Goal: Transaction & Acquisition: Purchase product/service

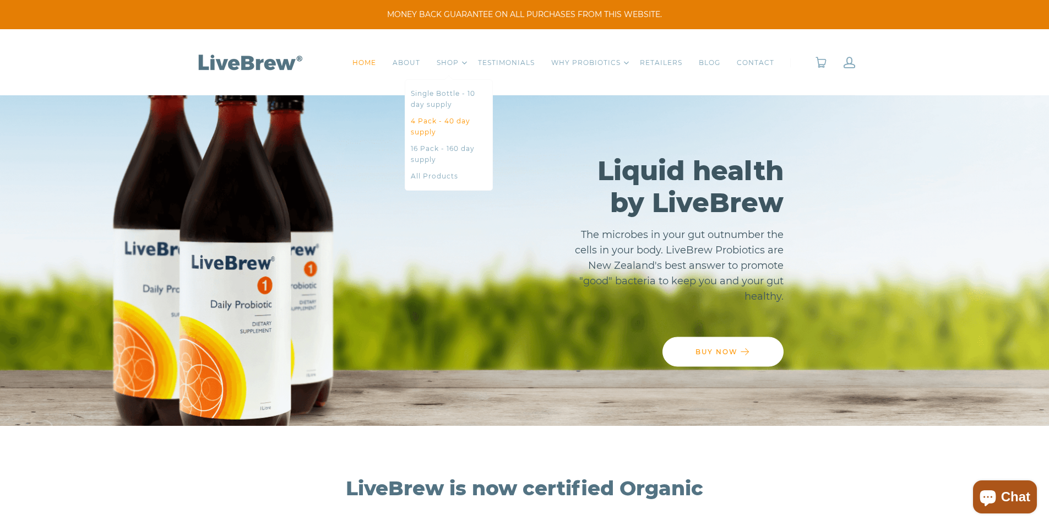
click at [459, 127] on link "4 Pack - 40 day supply" at bounding box center [449, 127] width 76 height 22
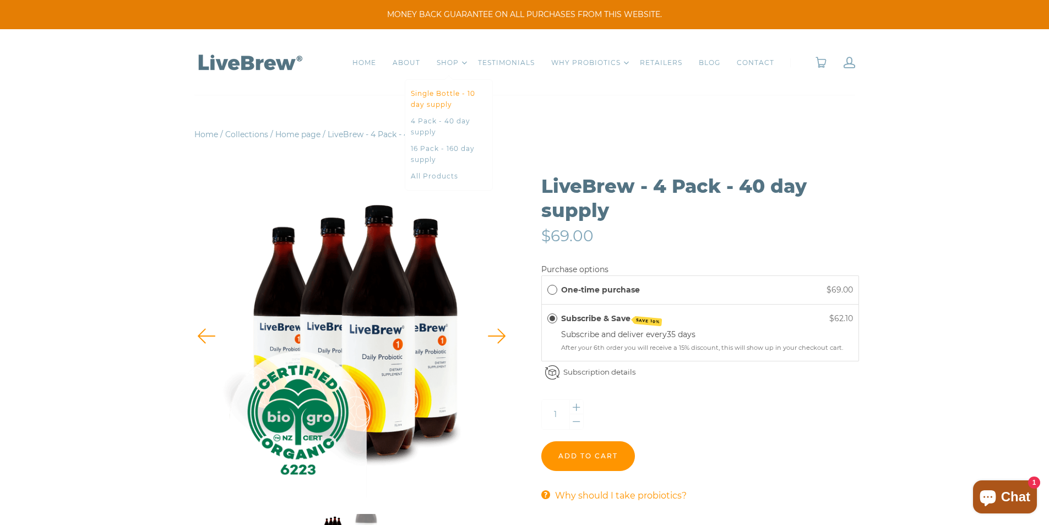
click at [466, 100] on link "Single Bottle - 10 day supply" at bounding box center [449, 99] width 76 height 22
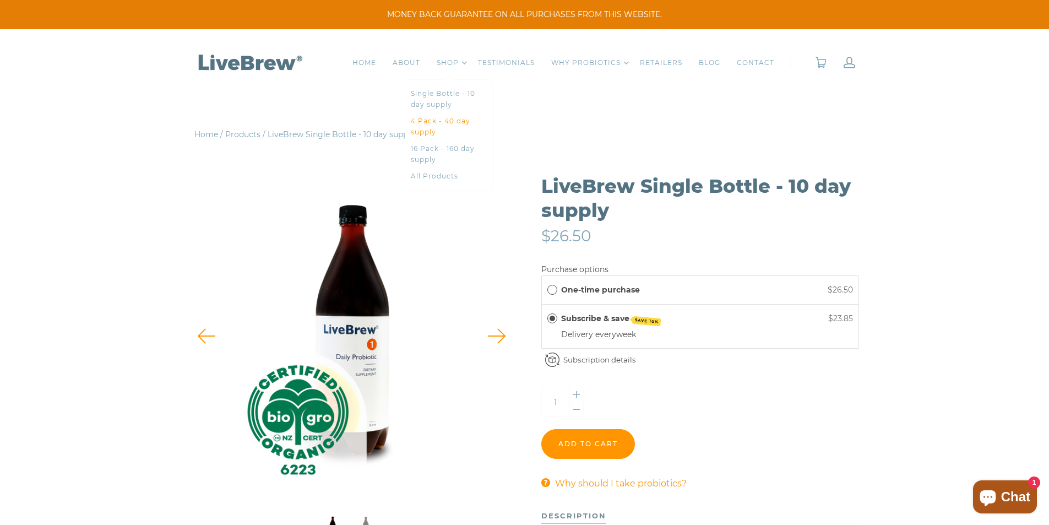
click at [455, 119] on link "4 Pack - 40 day supply" at bounding box center [449, 127] width 76 height 22
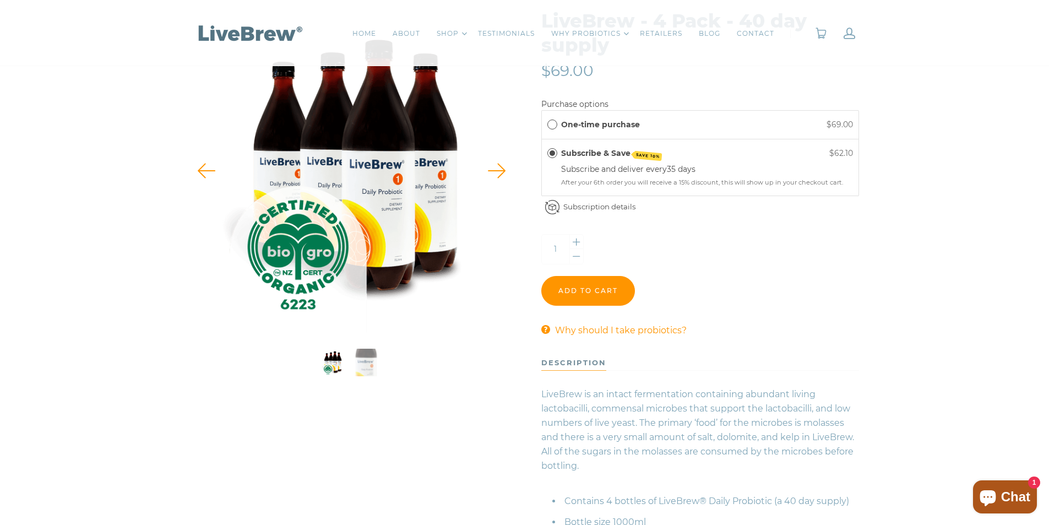
click at [553, 124] on span "One-time purchase" at bounding box center [552, 125] width 10 height 10
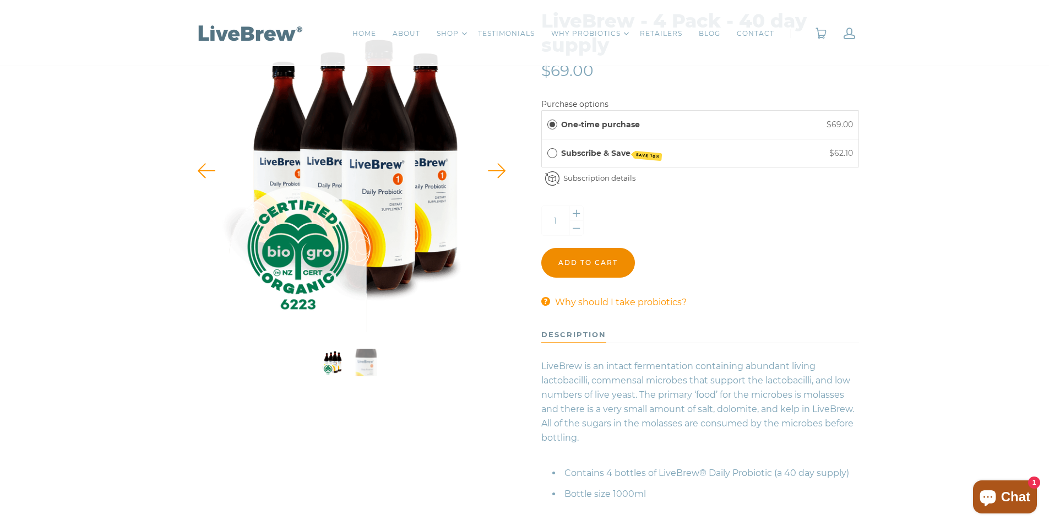
click at [599, 267] on input "Add to cart" at bounding box center [588, 263] width 94 height 30
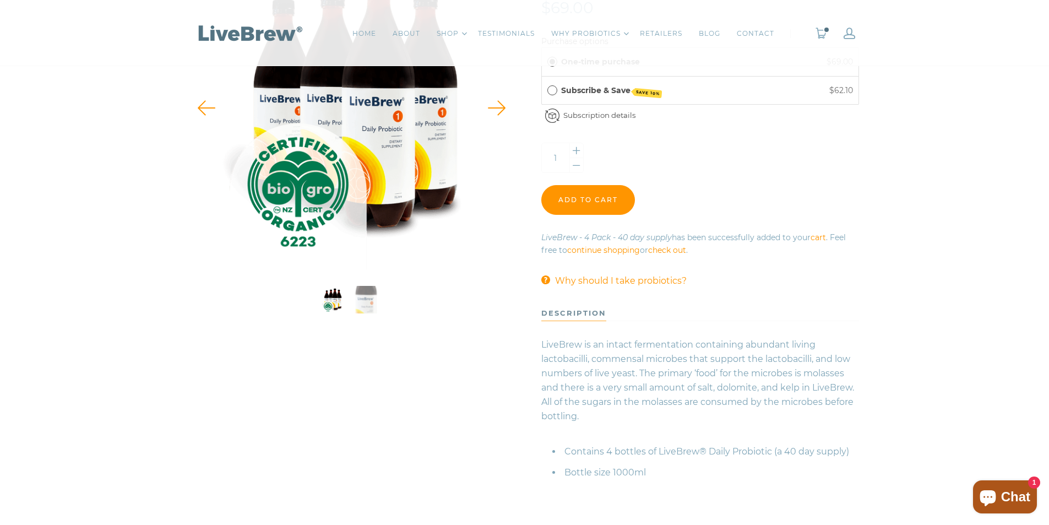
scroll to position [55, 0]
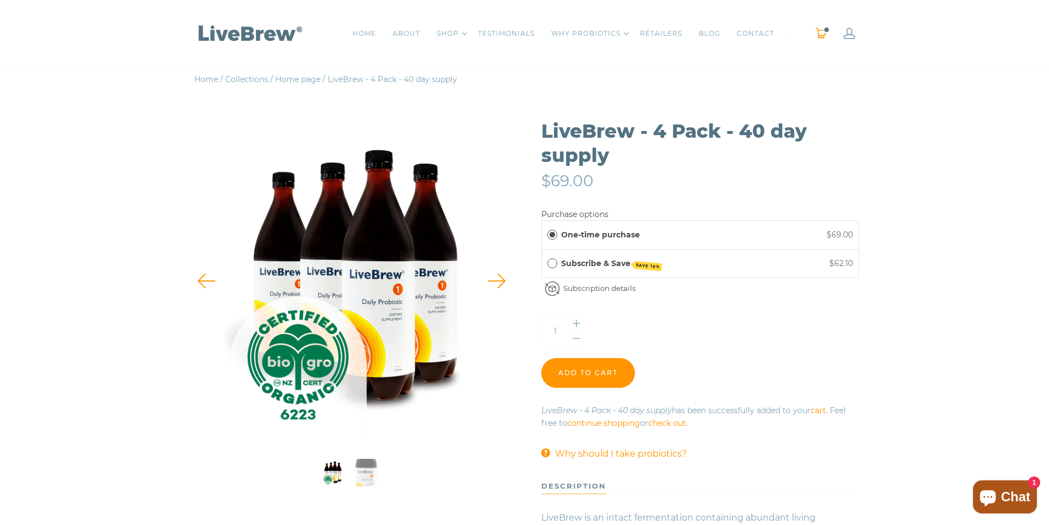
click at [820, 35] on link "0" at bounding box center [821, 34] width 12 height 12
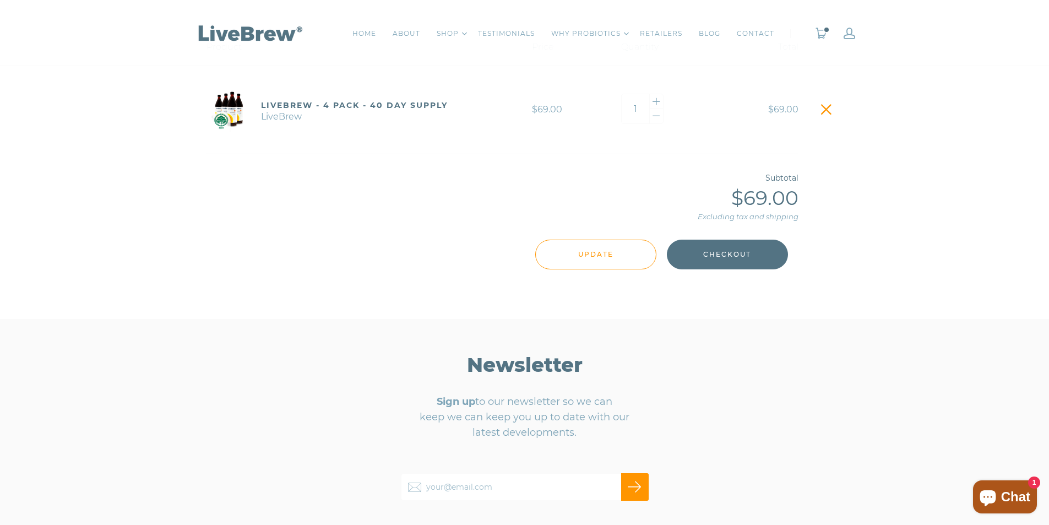
scroll to position [275, 0]
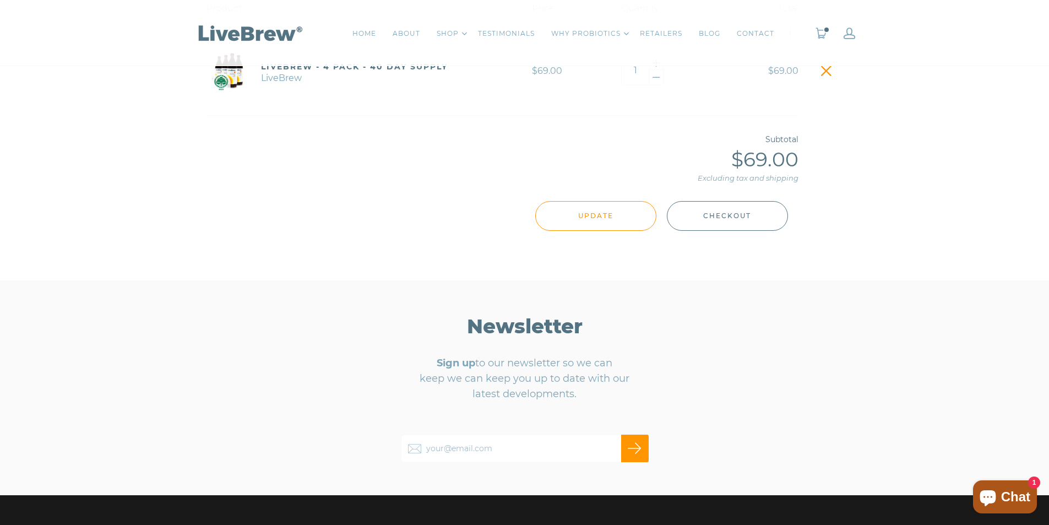
click at [740, 219] on span "Checkout" at bounding box center [727, 216] width 48 height 12
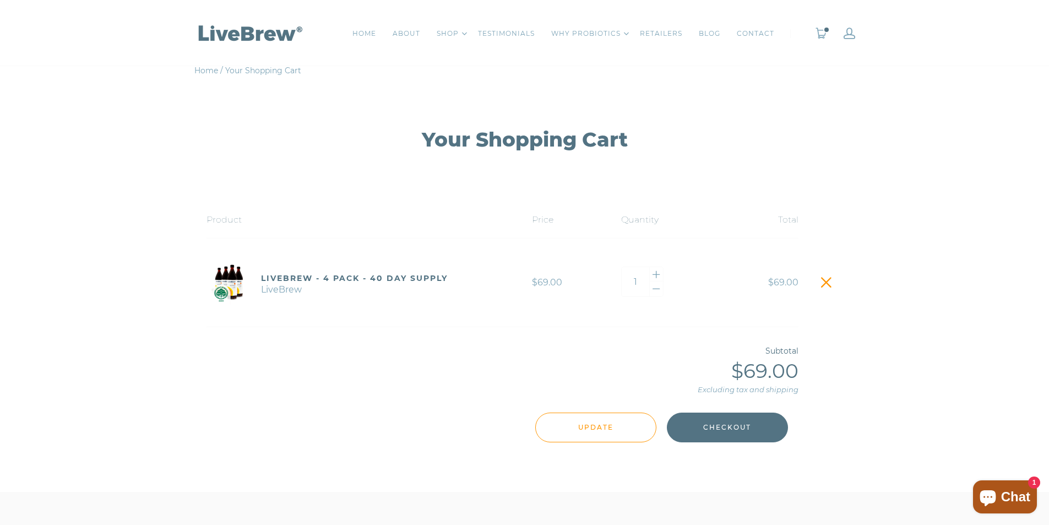
scroll to position [55, 0]
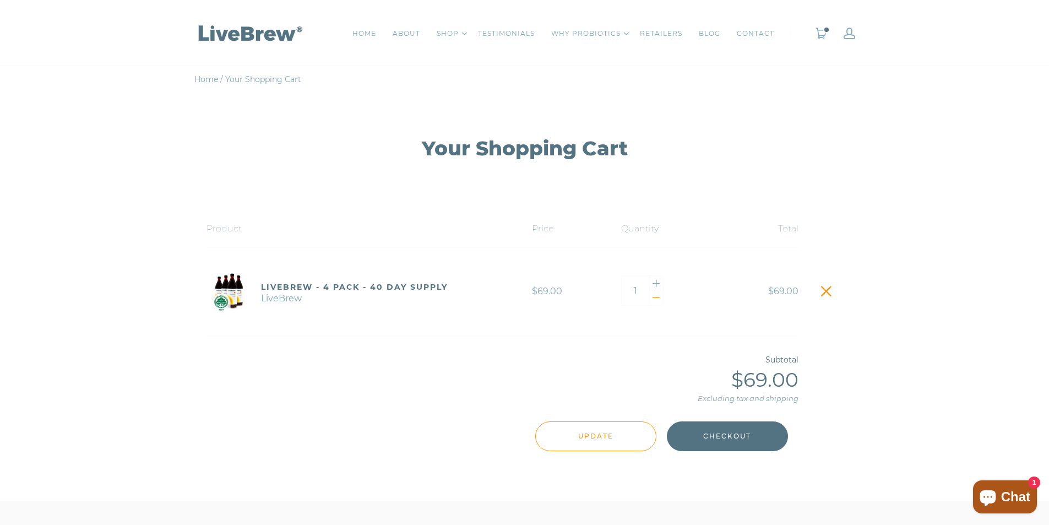
click at [659, 296] on div at bounding box center [657, 297] width 14 height 15
type input "0"
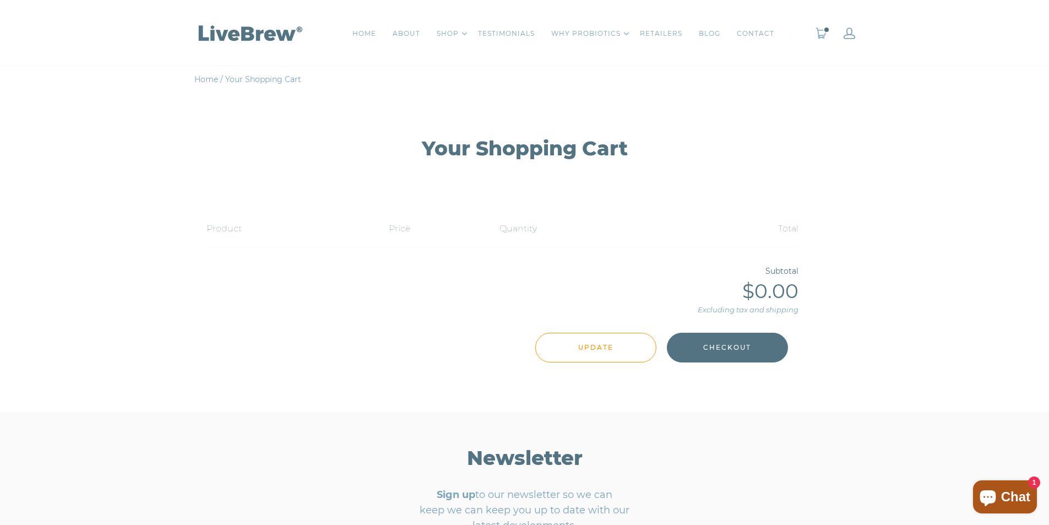
click at [827, 290] on div "Subtotal $0.00 Excluding tax and shipping Update Checkout One or more of the it…" at bounding box center [525, 313] width 636 height 99
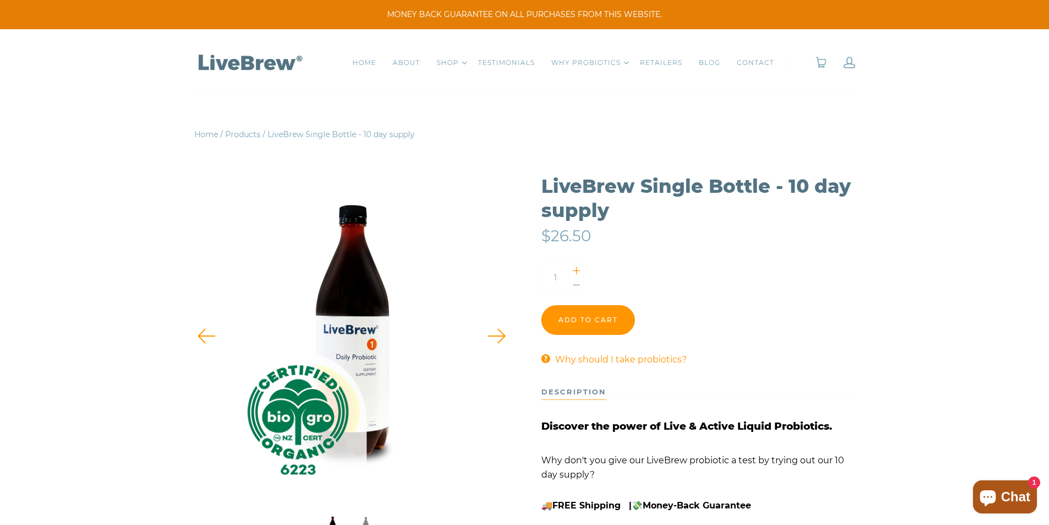
click at [579, 272] on div at bounding box center [577, 270] width 14 height 15
type input "2"
click at [598, 321] on input "Add to cart" at bounding box center [588, 320] width 94 height 30
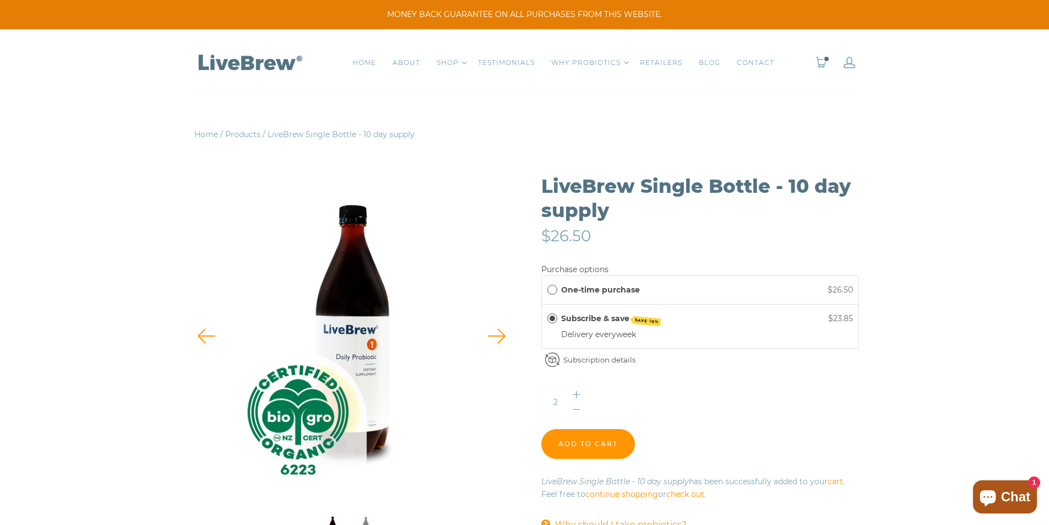
click at [549, 289] on span "One-time purchase" at bounding box center [552, 290] width 10 height 10
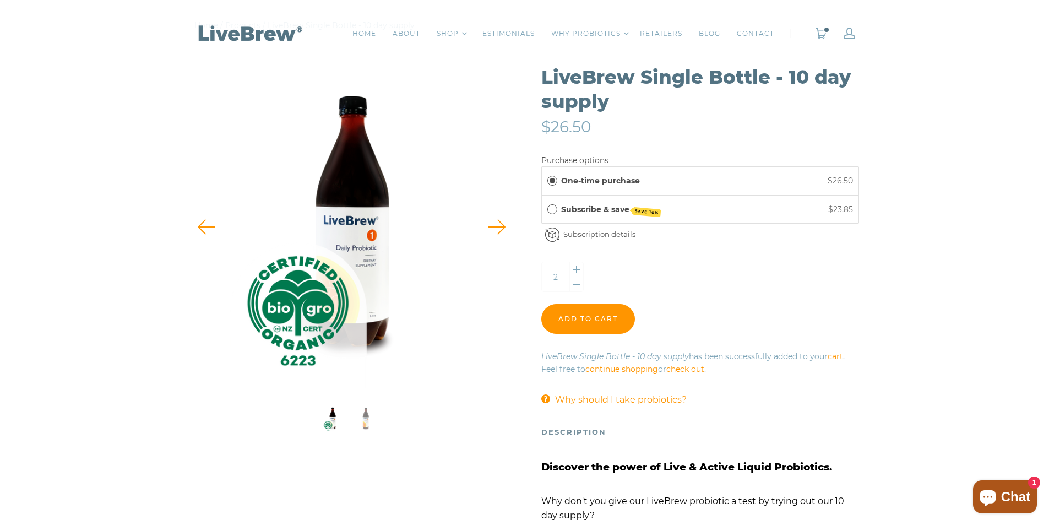
scroll to position [110, 0]
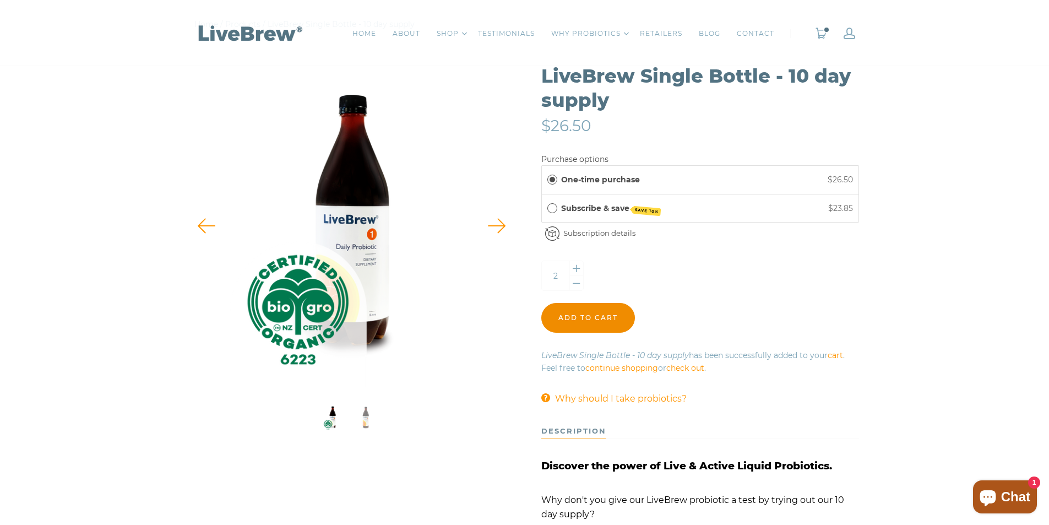
click at [597, 316] on input "Add to cart" at bounding box center [588, 318] width 94 height 30
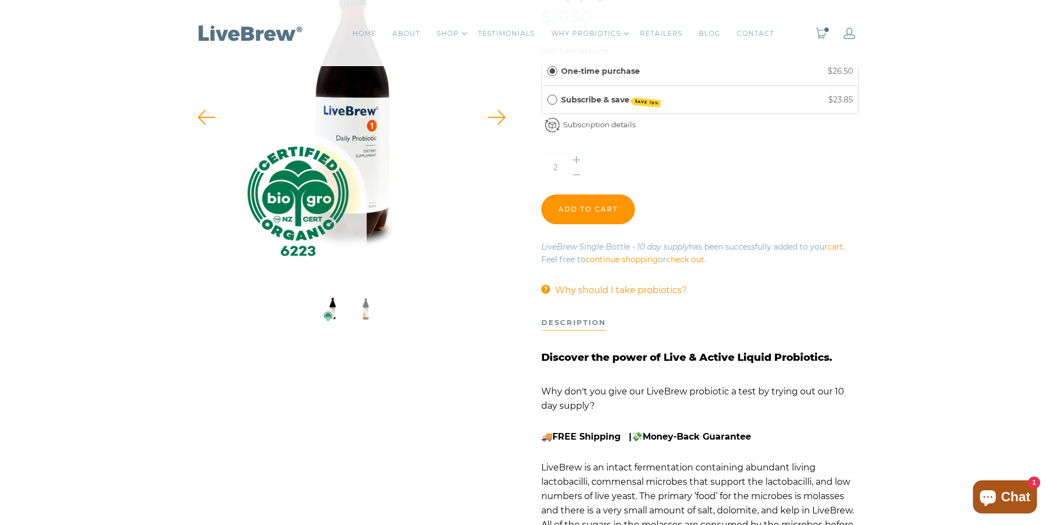
scroll to position [165, 0]
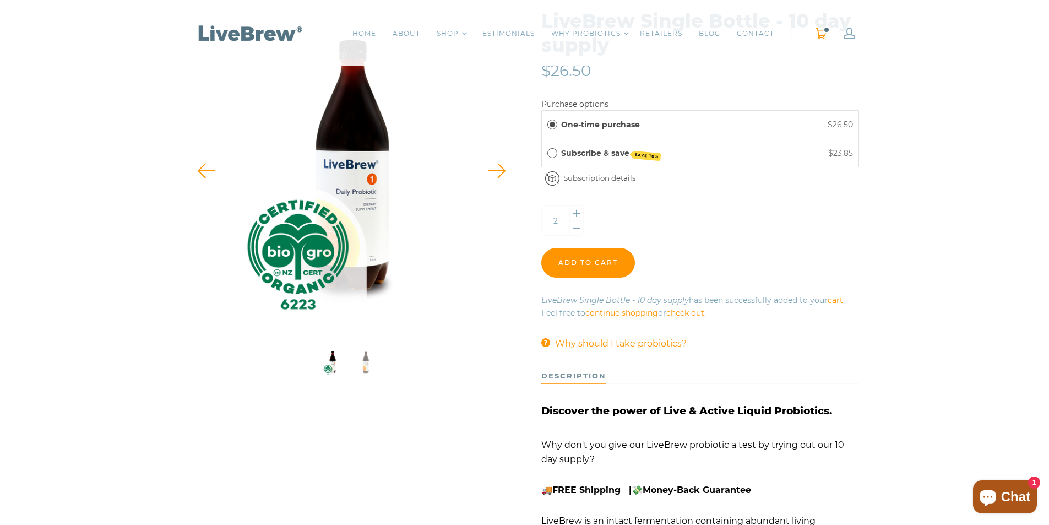
click at [823, 30] on span "0" at bounding box center [826, 29] width 7 height 7
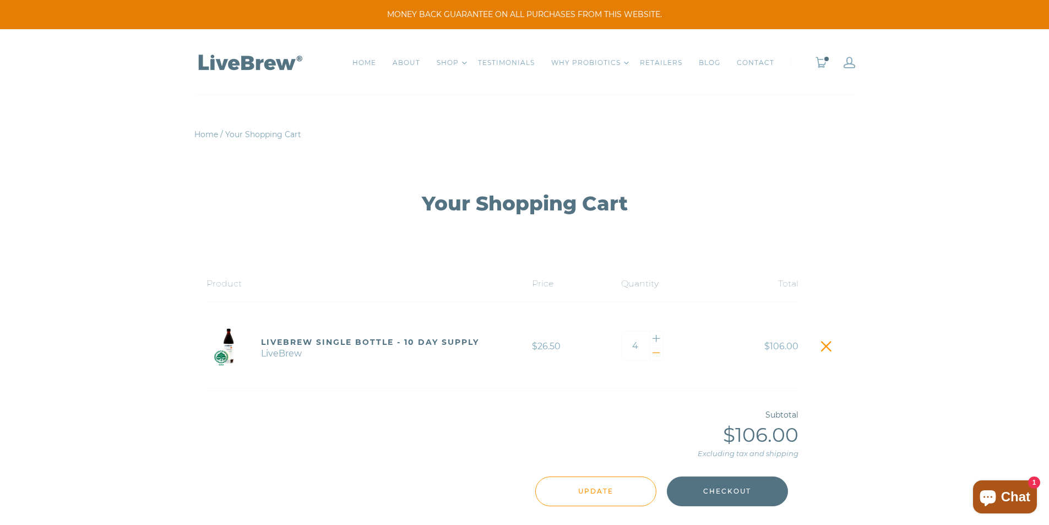
click at [655, 351] on div at bounding box center [657, 352] width 14 height 15
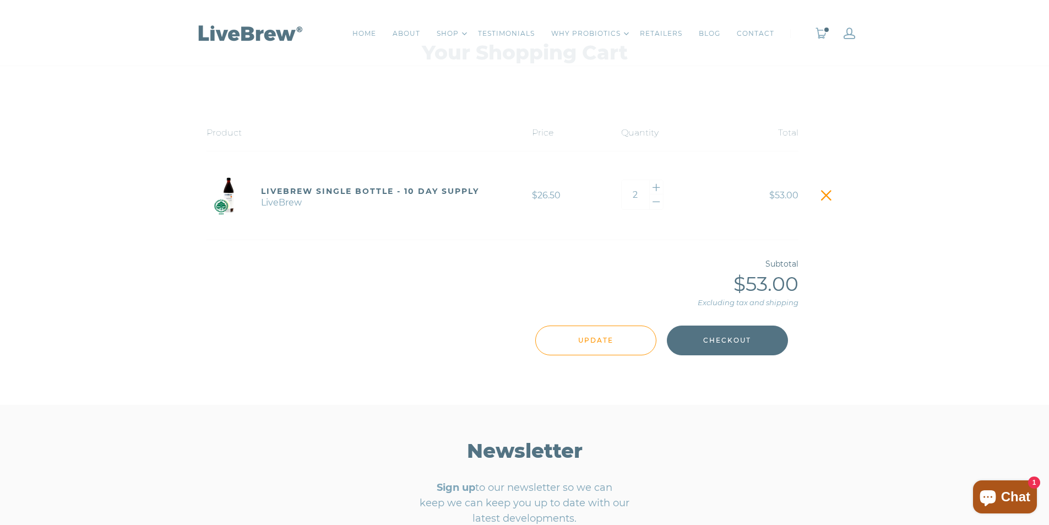
scroll to position [165, 0]
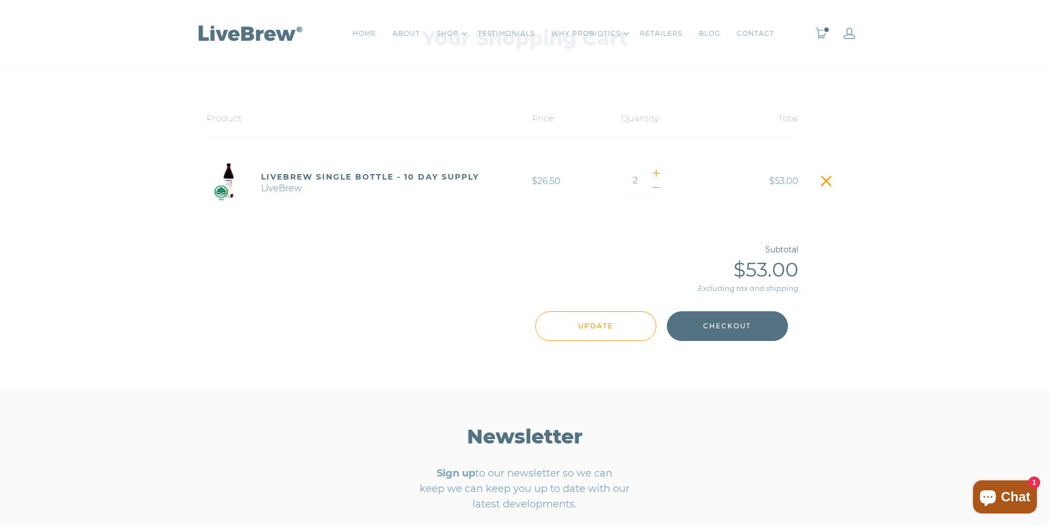
click at [655, 174] on div at bounding box center [657, 173] width 14 height 15
click at [658, 185] on div at bounding box center [657, 187] width 14 height 15
type input "2"
click at [462, 95] on link "4 Pack - 40 day supply" at bounding box center [449, 97] width 76 height 22
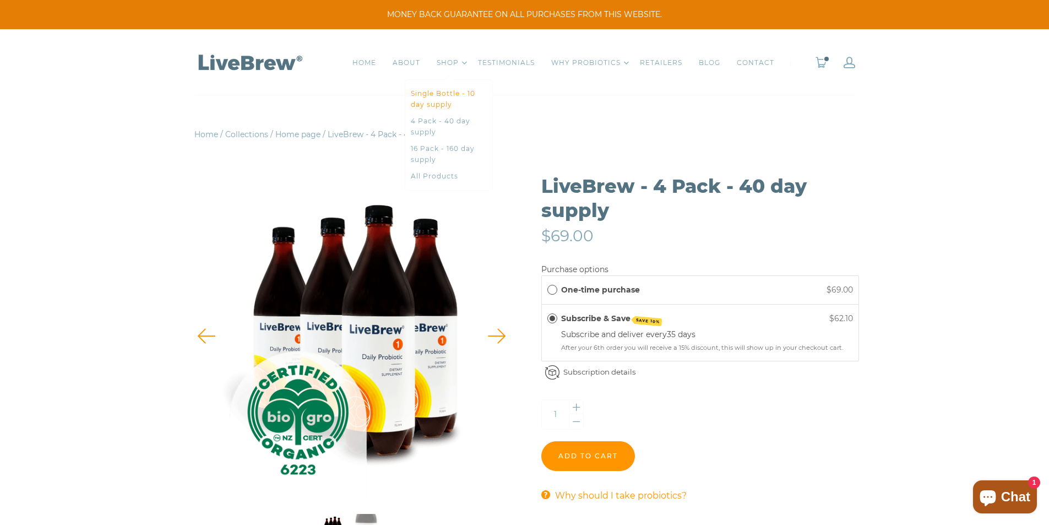
click at [455, 98] on link "Single Bottle - 10 day supply" at bounding box center [449, 99] width 76 height 22
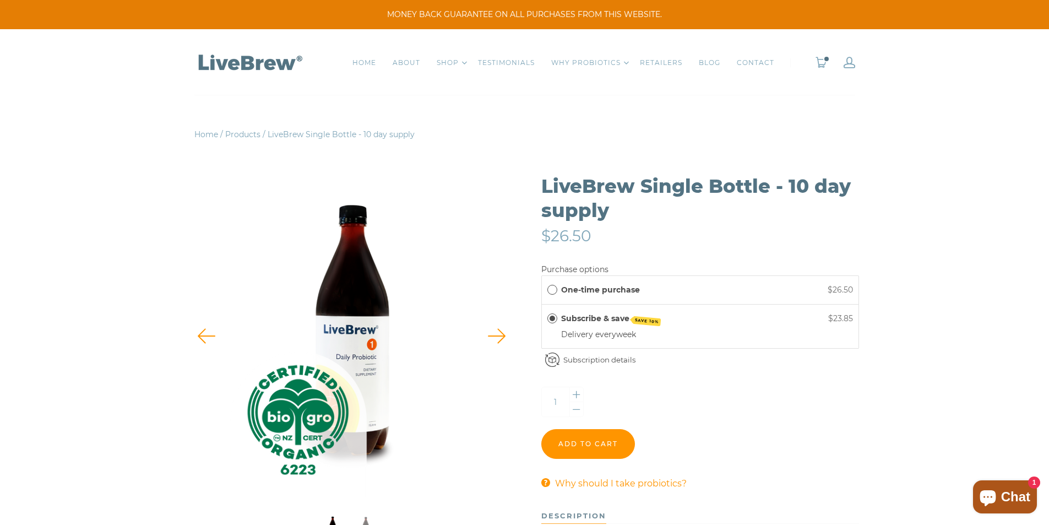
click at [552, 287] on span "One-time purchase" at bounding box center [552, 290] width 10 height 10
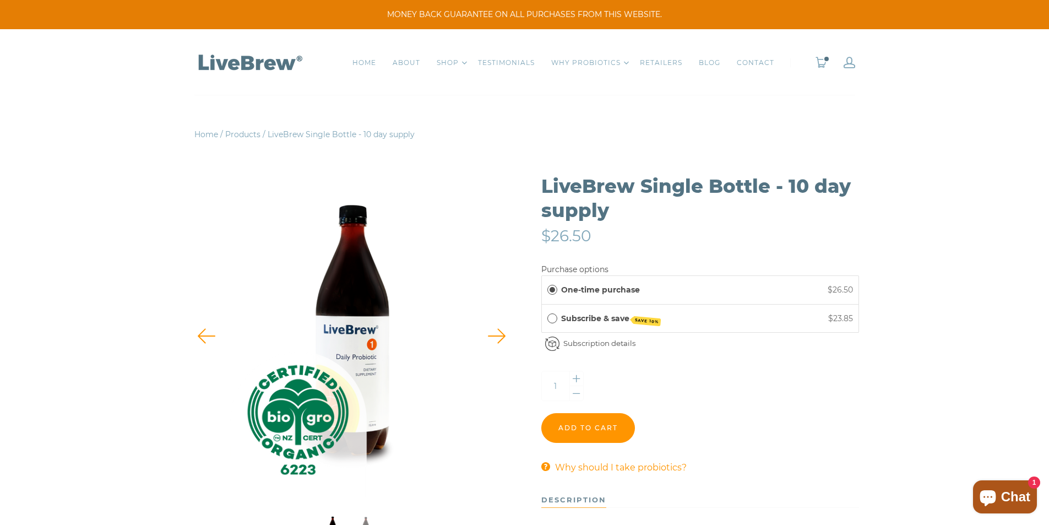
click at [819, 72] on div "2" at bounding box center [820, 62] width 70 height 66
click at [822, 63] on link "2" at bounding box center [821, 63] width 12 height 12
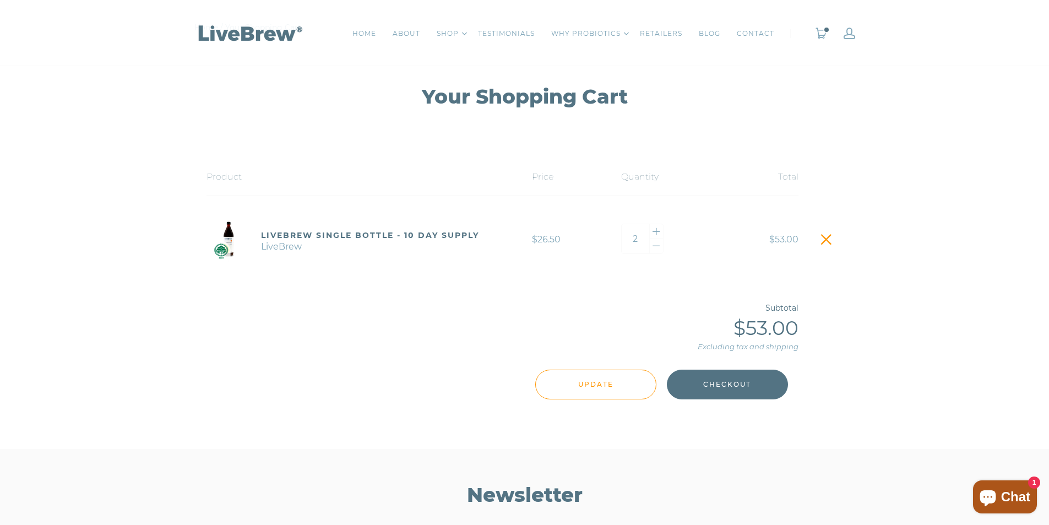
scroll to position [110, 0]
